Goal: Information Seeking & Learning: Learn about a topic

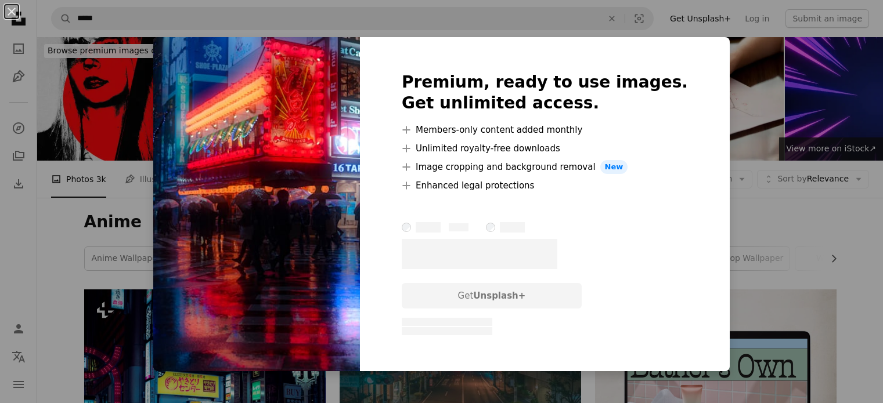
scroll to position [1003, 0]
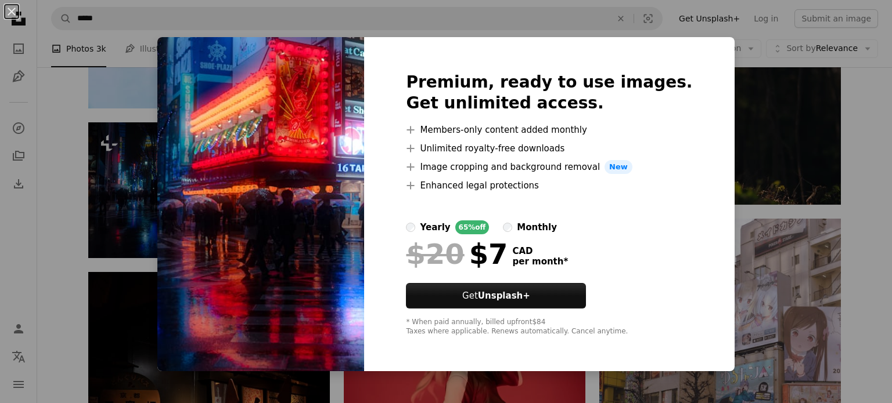
click at [754, 62] on div "An X shape Premium, ready to use images. Get unlimited access. A plus sign Memb…" at bounding box center [446, 201] width 892 height 403
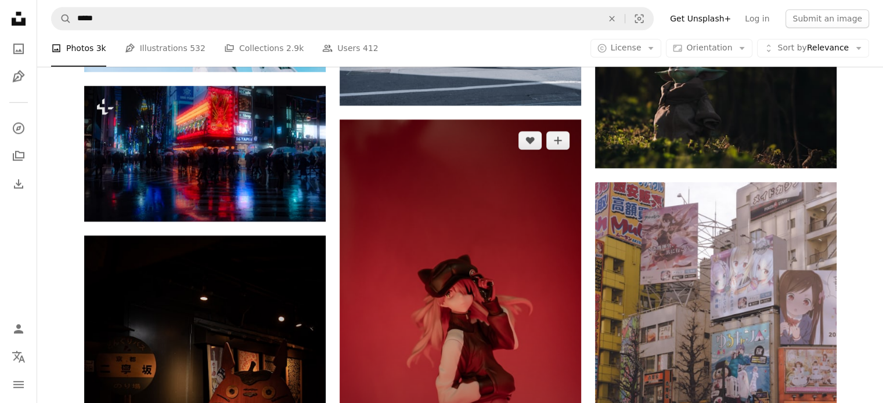
scroll to position [1040, 0]
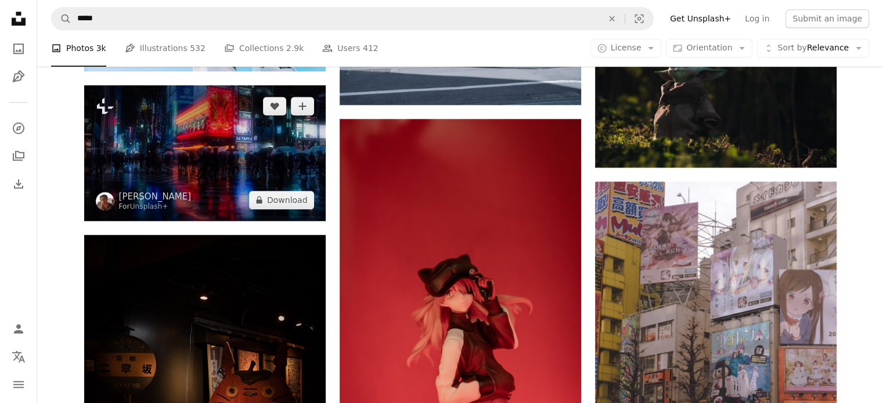
click at [107, 178] on img at bounding box center [205, 153] width 242 height 136
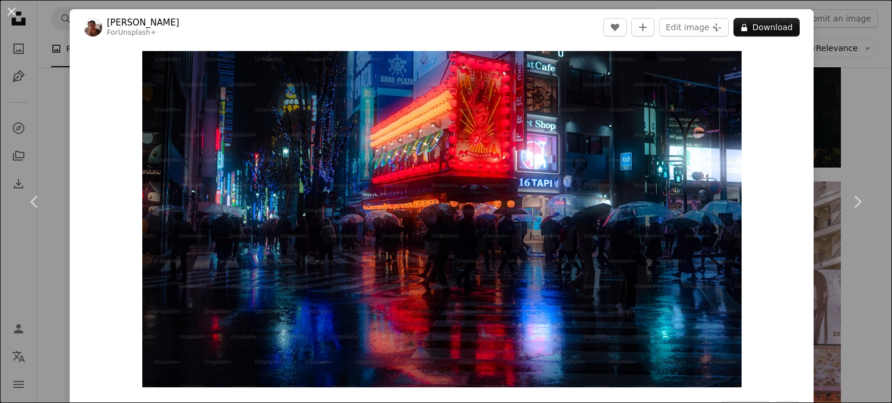
click at [803, 150] on div "Zoom in" at bounding box center [442, 219] width 744 height 348
click at [840, 142] on div "An X shape Chevron left Chevron right [PERSON_NAME] For Unsplash+ A heart A plu…" at bounding box center [446, 201] width 892 height 403
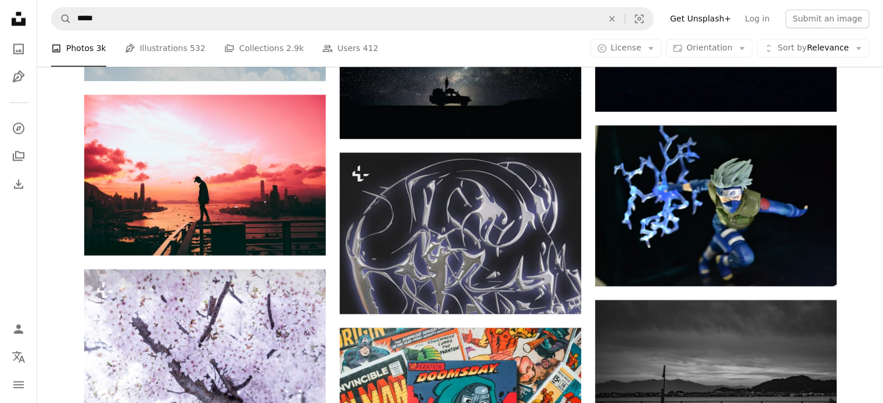
scroll to position [6702, 0]
